Goal: Find specific page/section: Find specific page/section

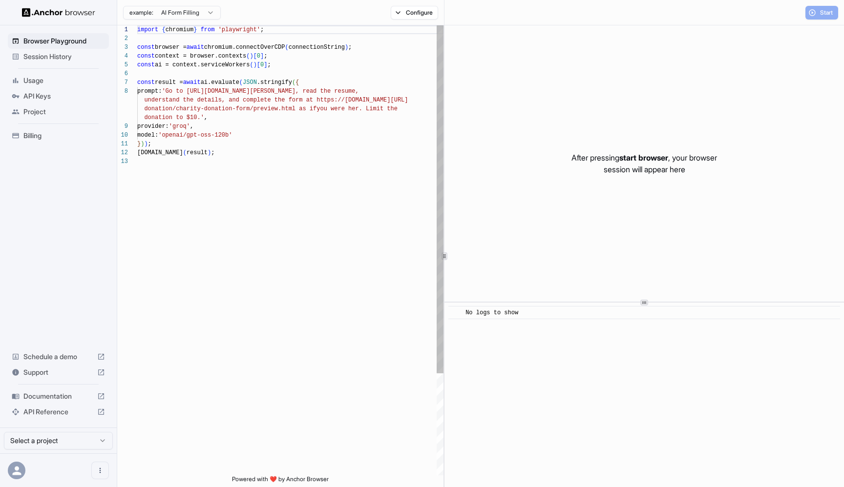
scroll to position [62, 0]
click at [58, 57] on span "Session History" at bounding box center [64, 57] width 82 height 10
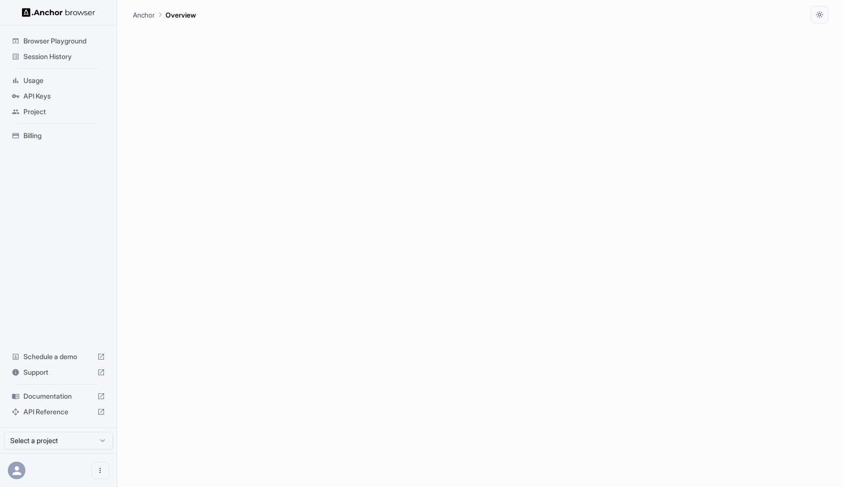
click at [86, 58] on span "Session History" at bounding box center [64, 57] width 82 height 10
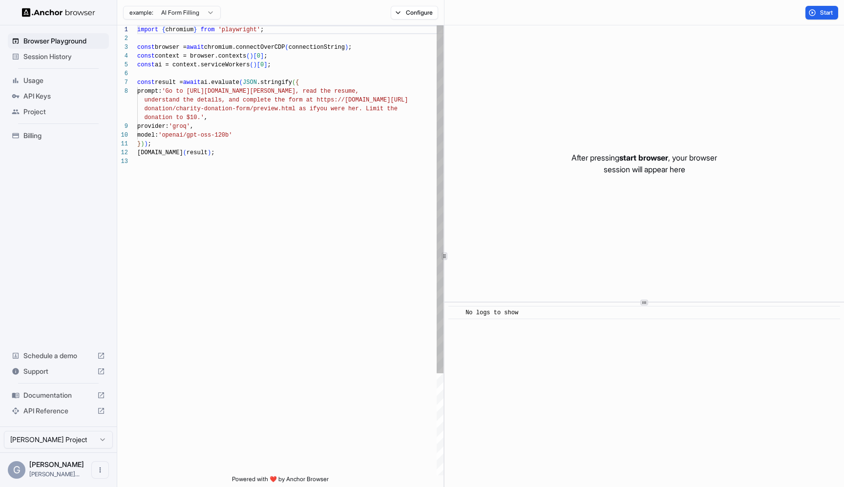
scroll to position [62, 0]
click at [64, 58] on span "Session History" at bounding box center [64, 57] width 82 height 10
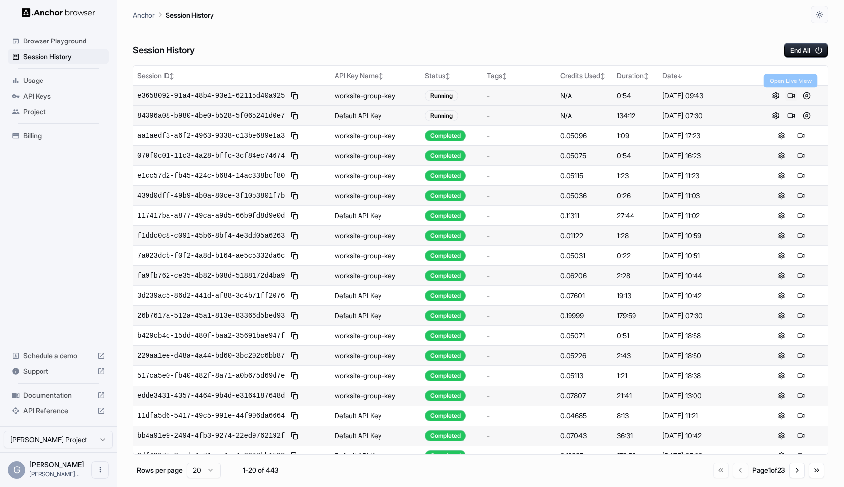
click at [791, 97] on button at bounding box center [791, 96] width 12 height 12
